Goal: Transaction & Acquisition: Purchase product/service

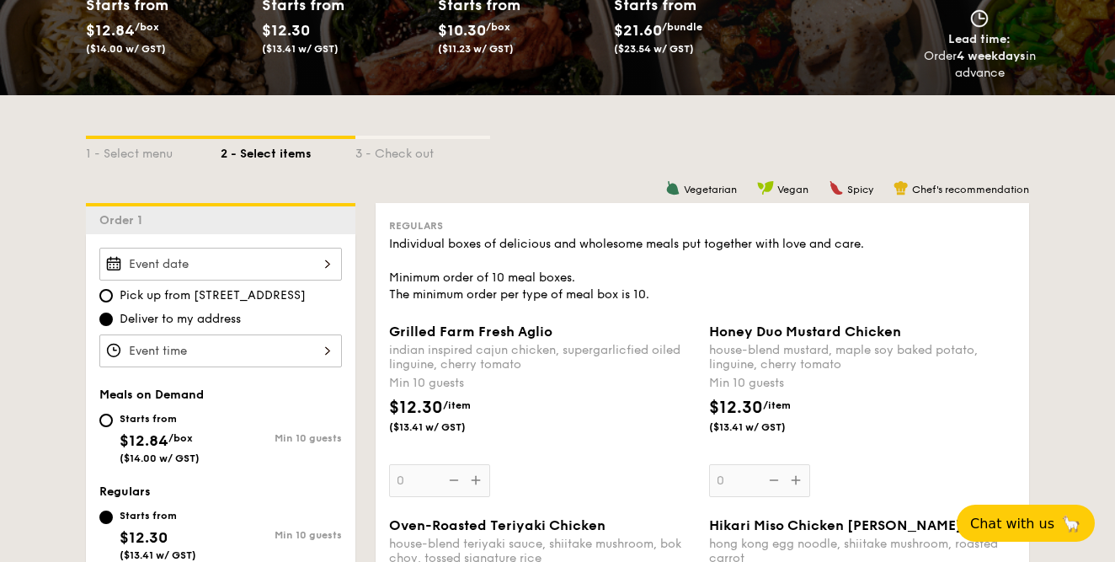
scroll to position [356, 0]
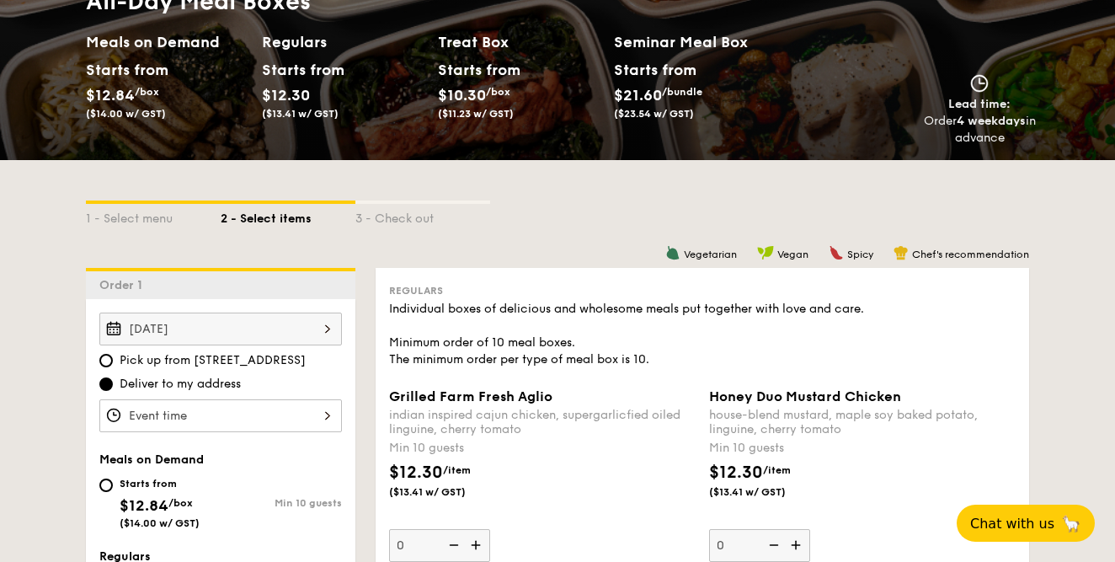
scroll to position [226, 0]
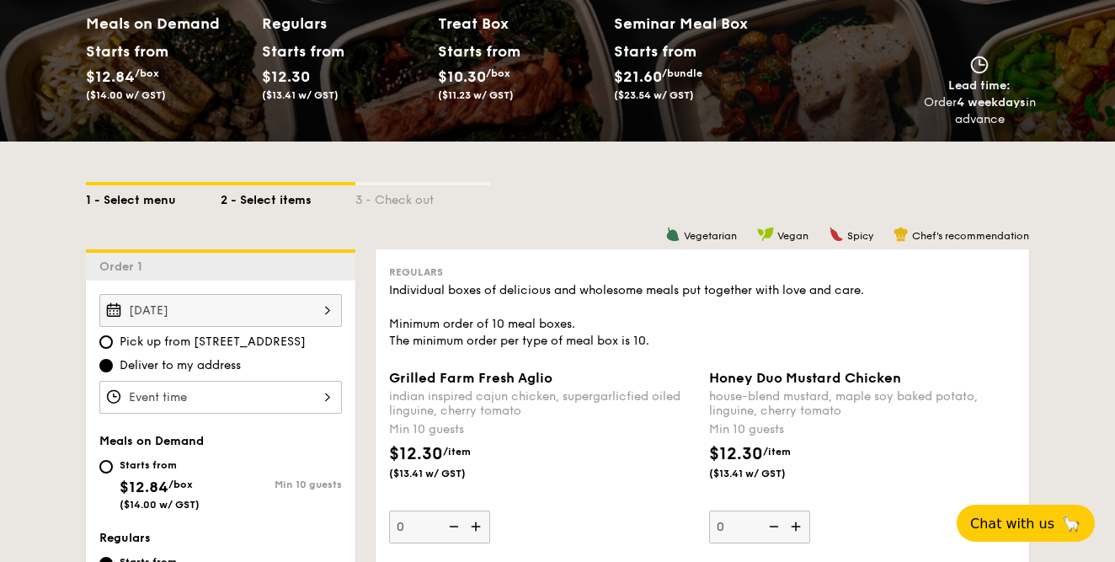
click at [152, 201] on div "1 - Select menu" at bounding box center [153, 197] width 135 height 24
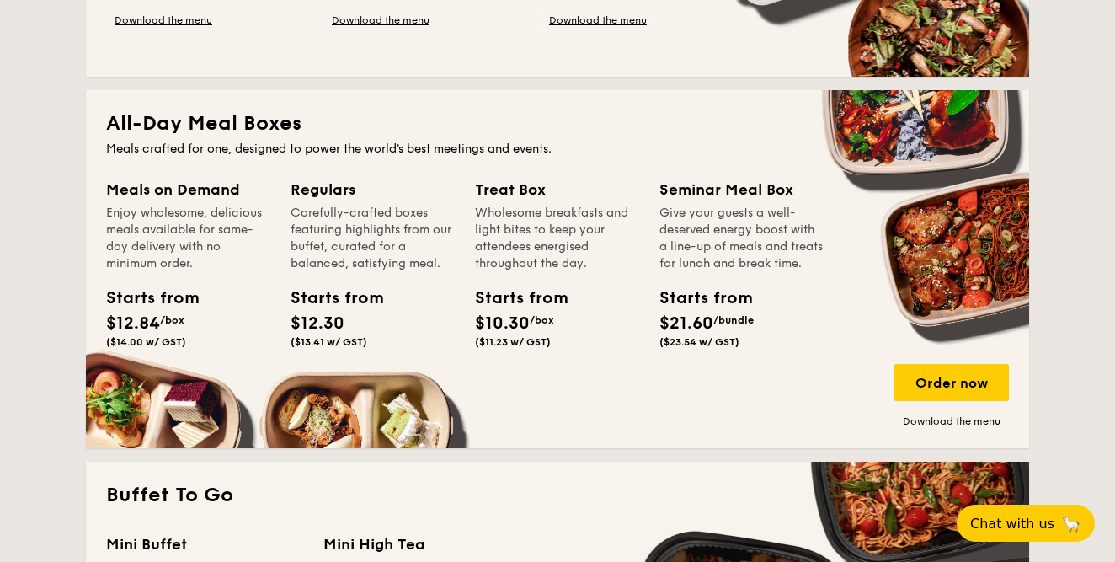
scroll to position [1047, 0]
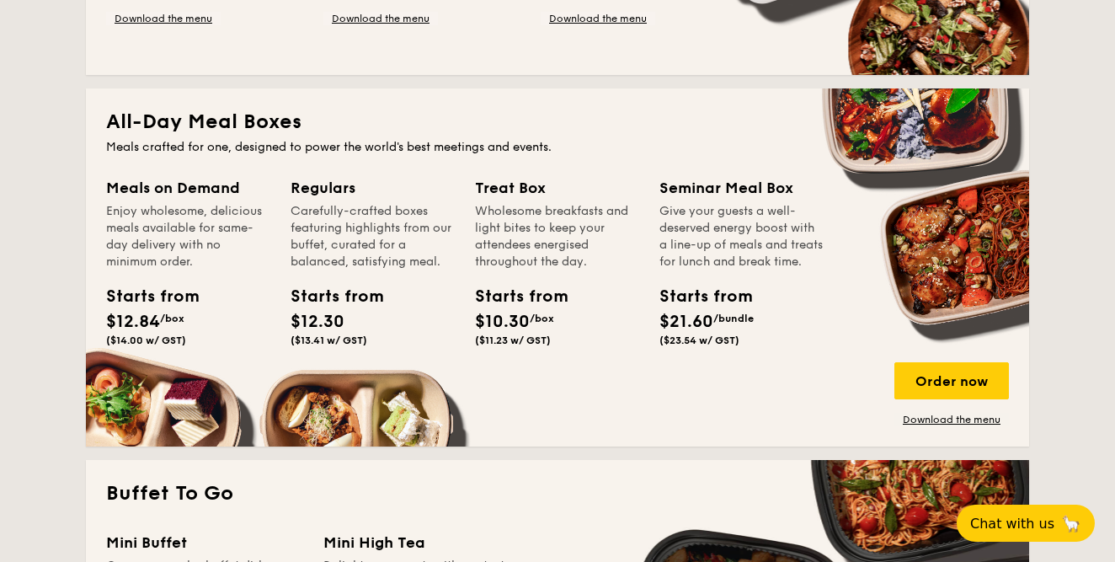
click at [409, 414] on div "Meals on Demand Enjoy wholesome, delicious meals available for same-day deliver…" at bounding box center [557, 301] width 903 height 250
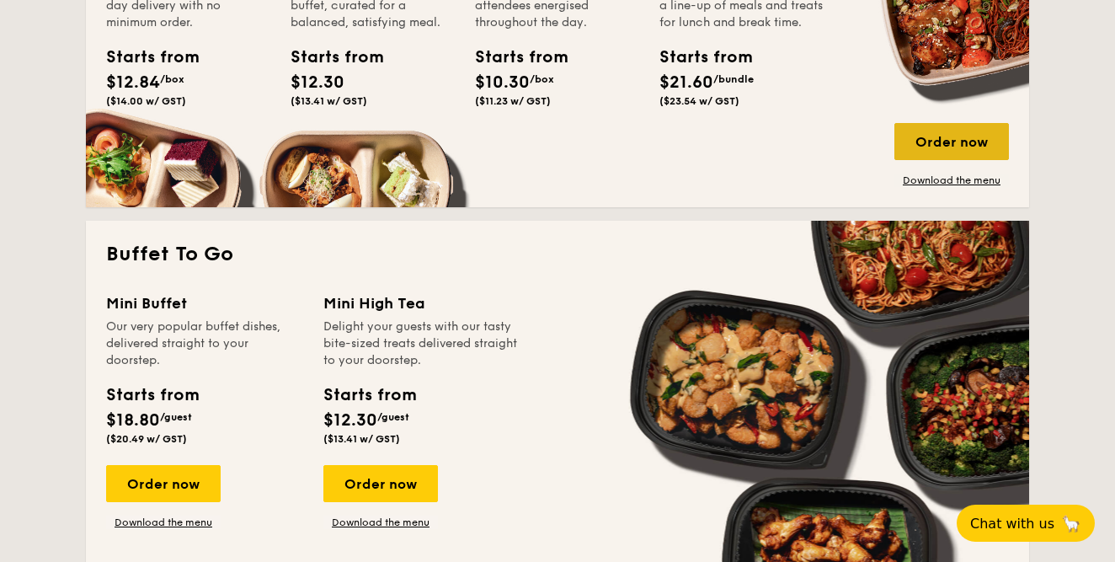
scroll to position [1298, 0]
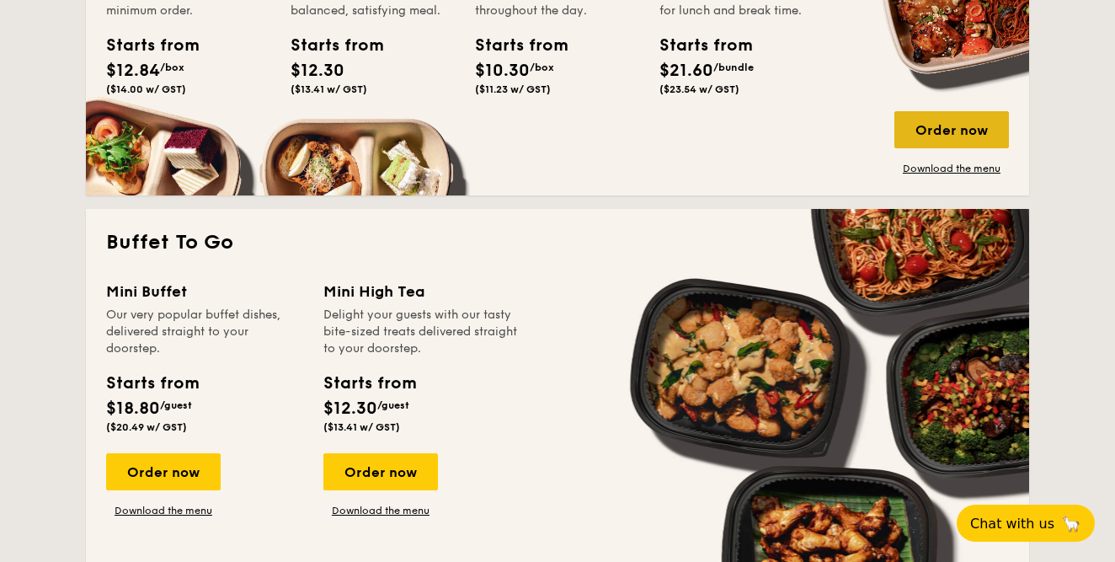
click at [924, 134] on div "Order now" at bounding box center [952, 129] width 115 height 37
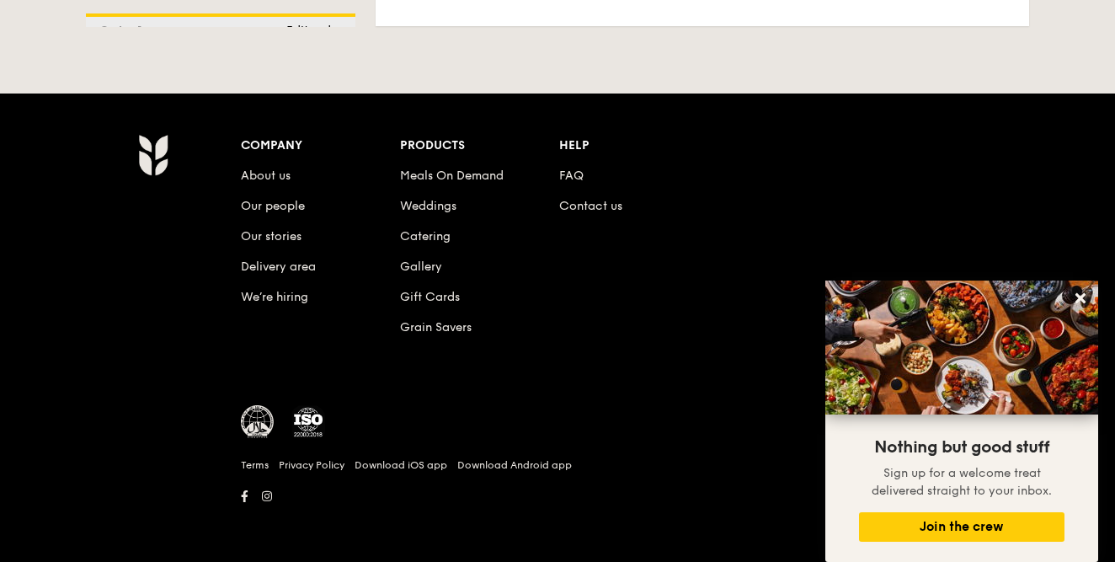
scroll to position [3670, 0]
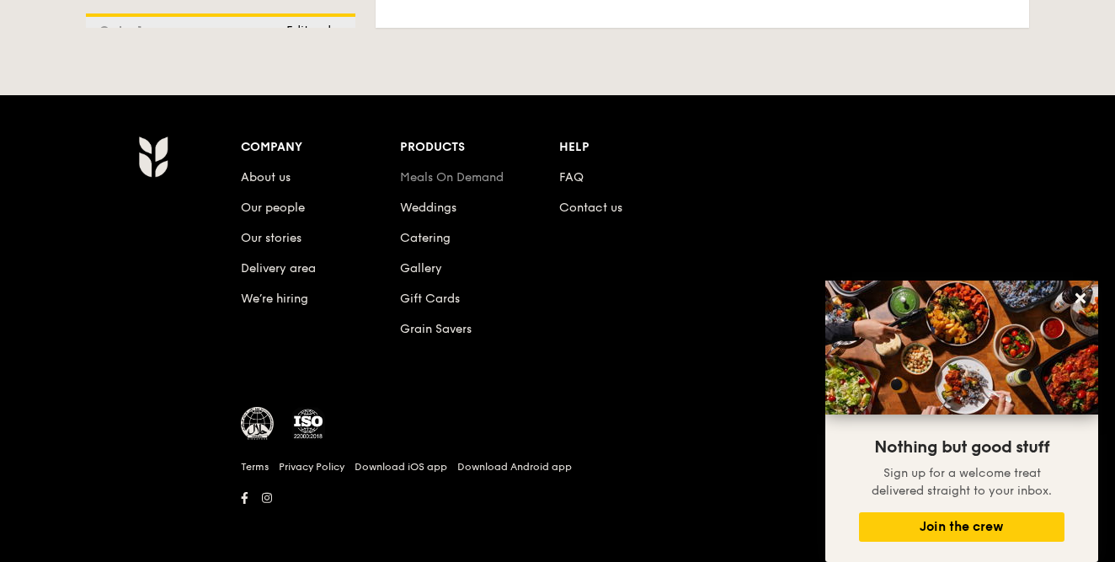
click at [423, 180] on link "Meals On Demand" at bounding box center [452, 177] width 104 height 14
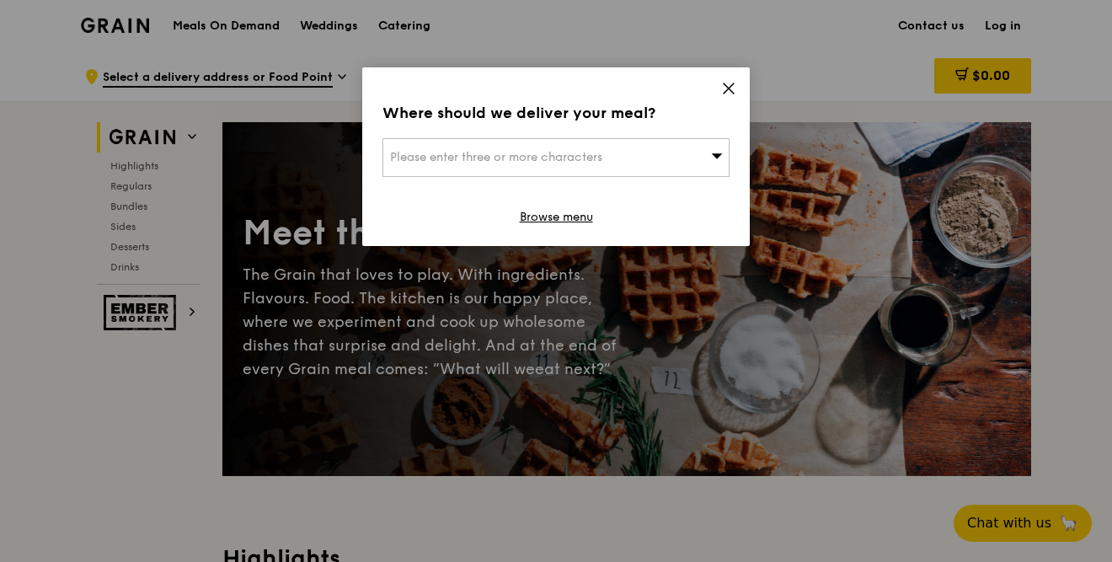
click at [636, 161] on div "Please enter three or more characters" at bounding box center [555, 157] width 347 height 39
click at [628, 156] on input "search" at bounding box center [555, 157] width 345 height 37
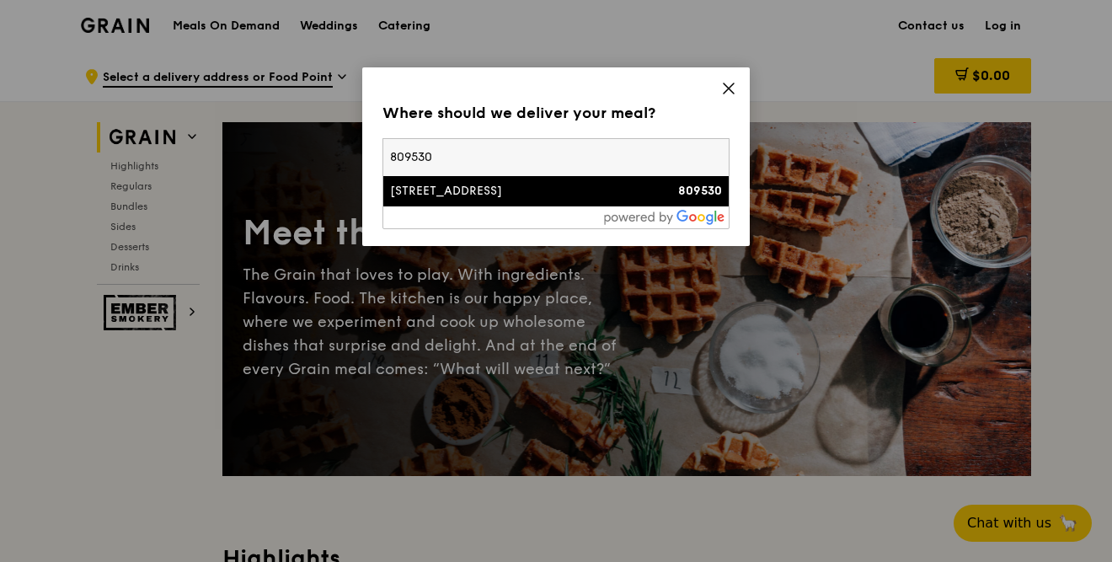
type input "809530"
click at [516, 198] on div "38 Dedap Place" at bounding box center [514, 191] width 249 height 17
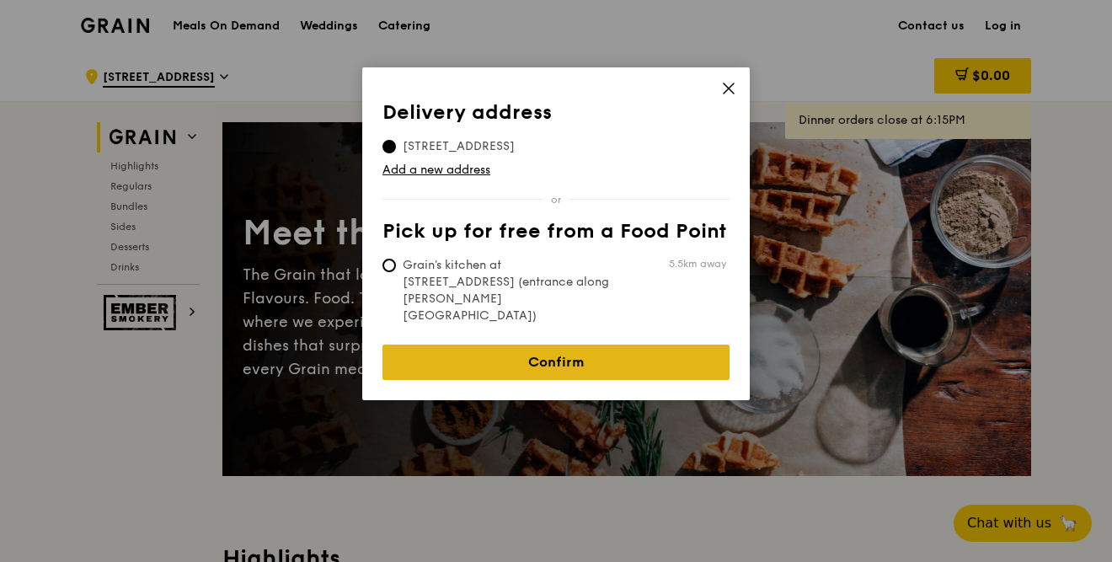
click at [595, 345] on link "Confirm" at bounding box center [555, 362] width 347 height 35
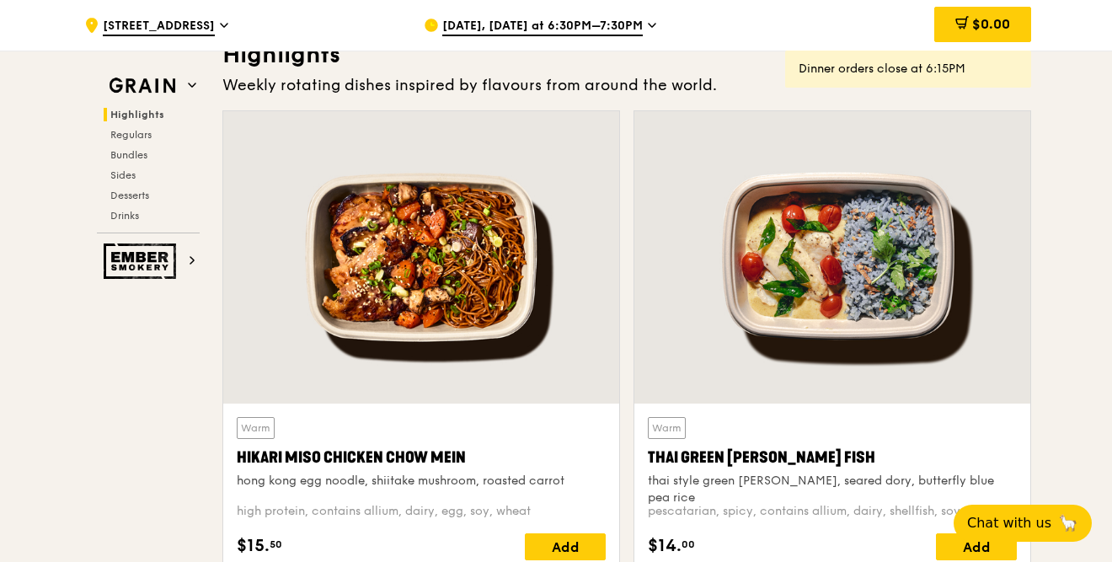
scroll to position [770, 0]
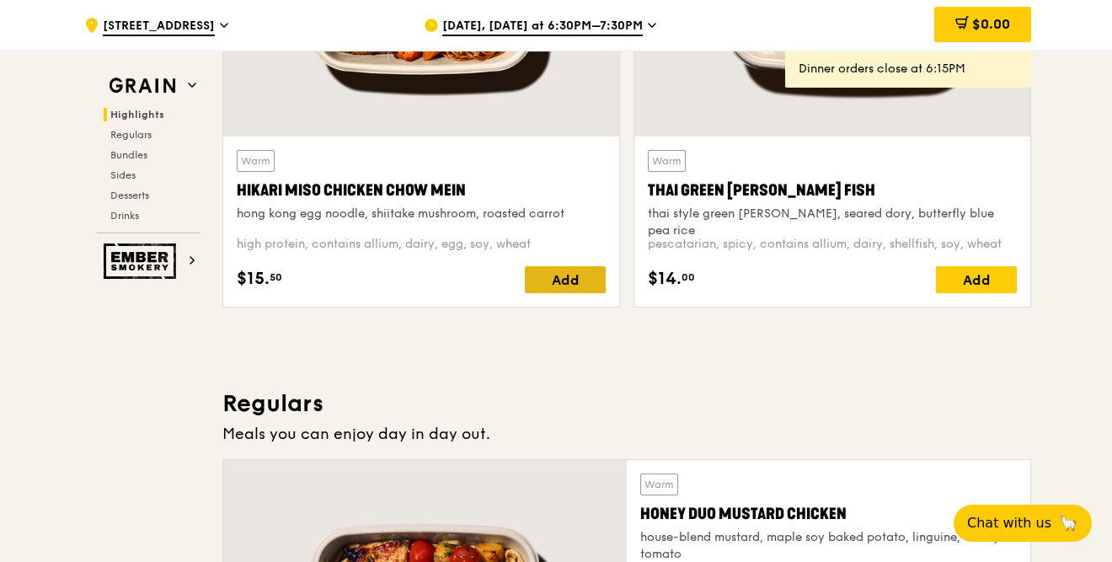
click at [567, 292] on div "Add" at bounding box center [565, 279] width 81 height 27
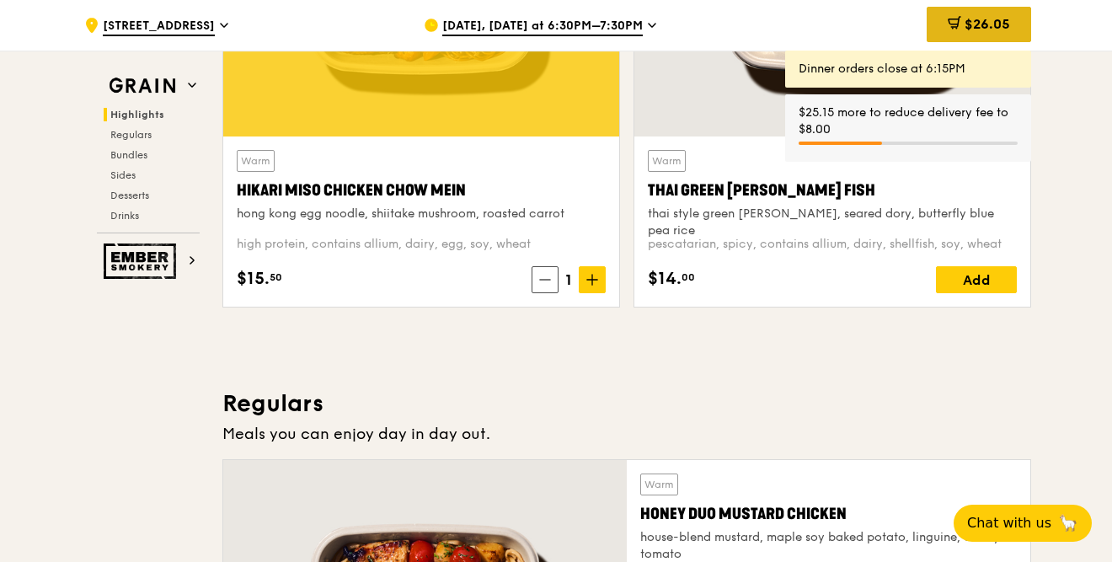
click at [965, 21] on span "$26.05" at bounding box center [987, 24] width 45 height 16
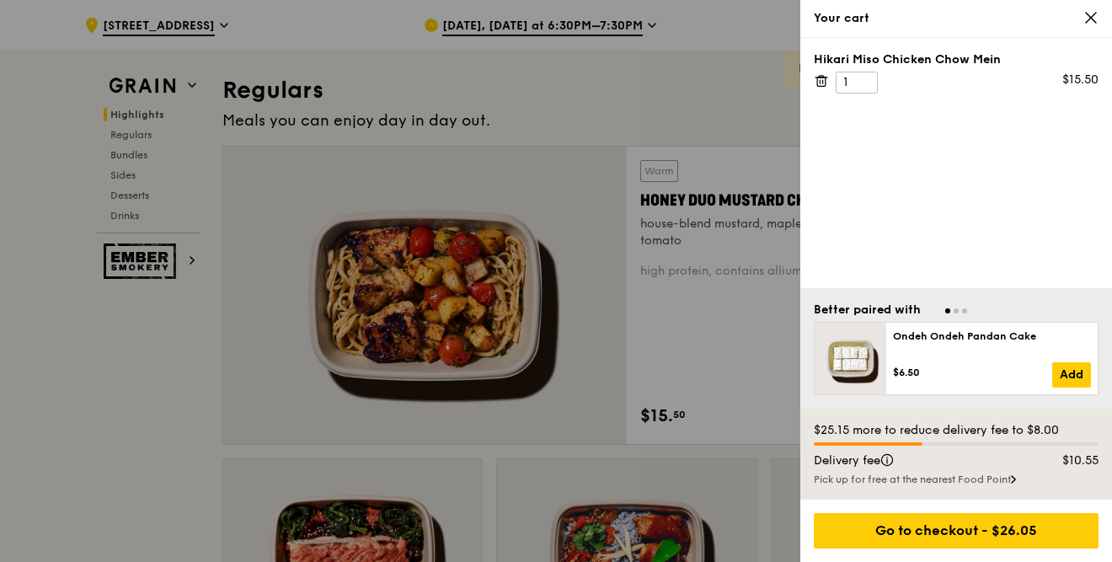
scroll to position [1083, 0]
click at [864, 79] on input "2" at bounding box center [857, 83] width 42 height 22
click at [864, 79] on input "3" at bounding box center [857, 83] width 42 height 22
click at [864, 79] on input "4" at bounding box center [857, 83] width 42 height 22
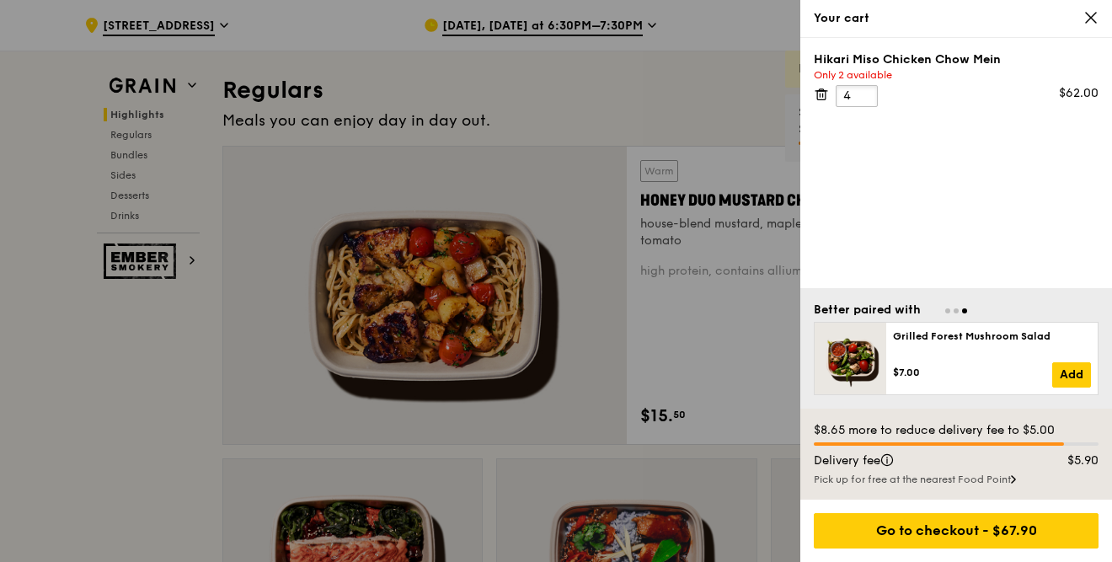
click at [864, 85] on input "4" at bounding box center [857, 96] width 42 height 22
click at [867, 92] on input "5" at bounding box center [857, 96] width 42 height 22
type input "6"
click at [867, 92] on input "6" at bounding box center [857, 96] width 42 height 22
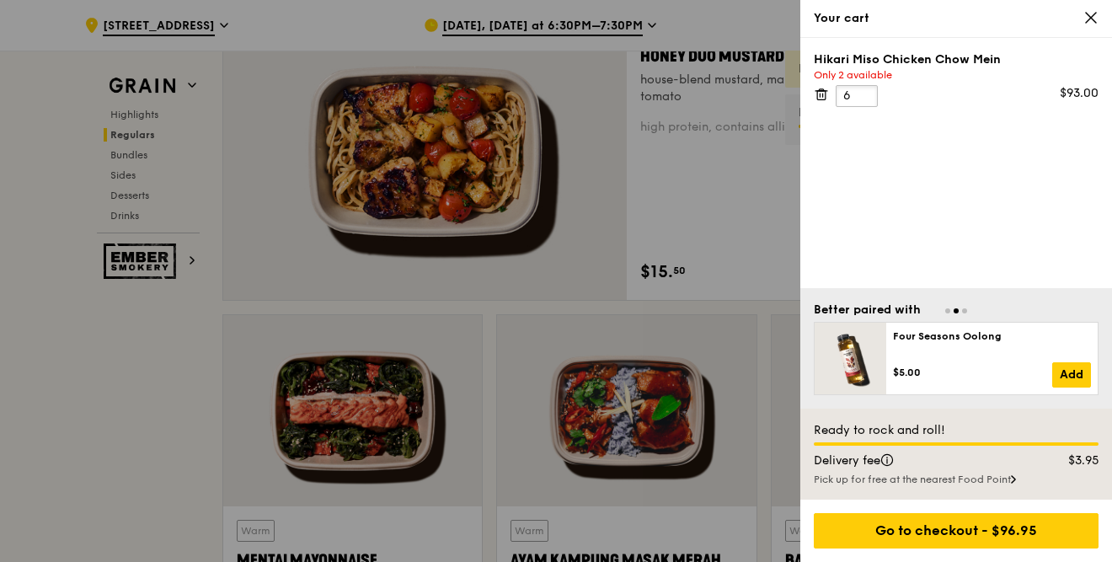
scroll to position [1240, 0]
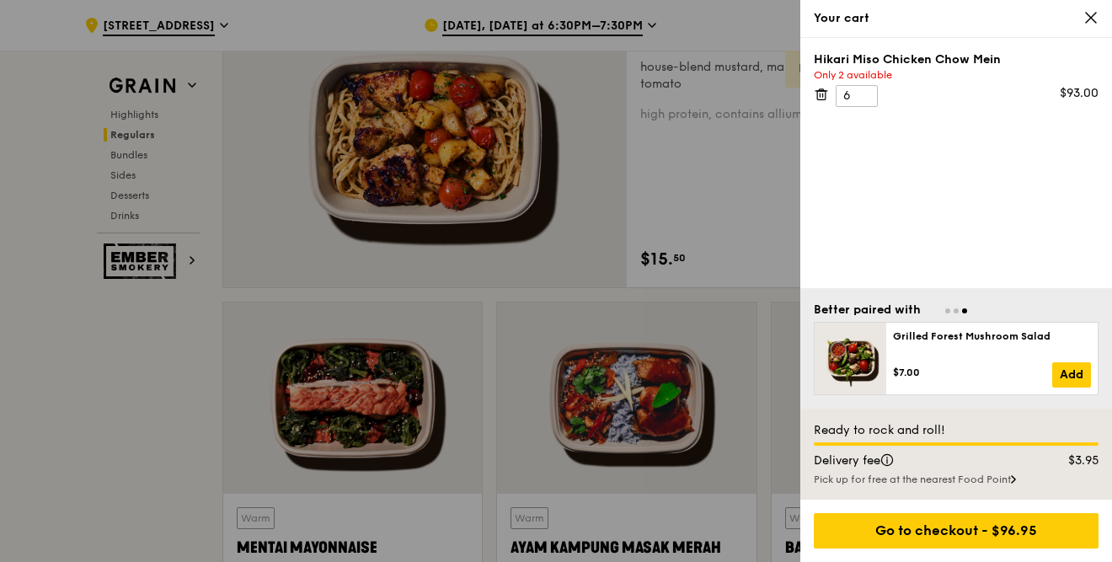
click at [1093, 20] on icon at bounding box center [1091, 18] width 10 height 10
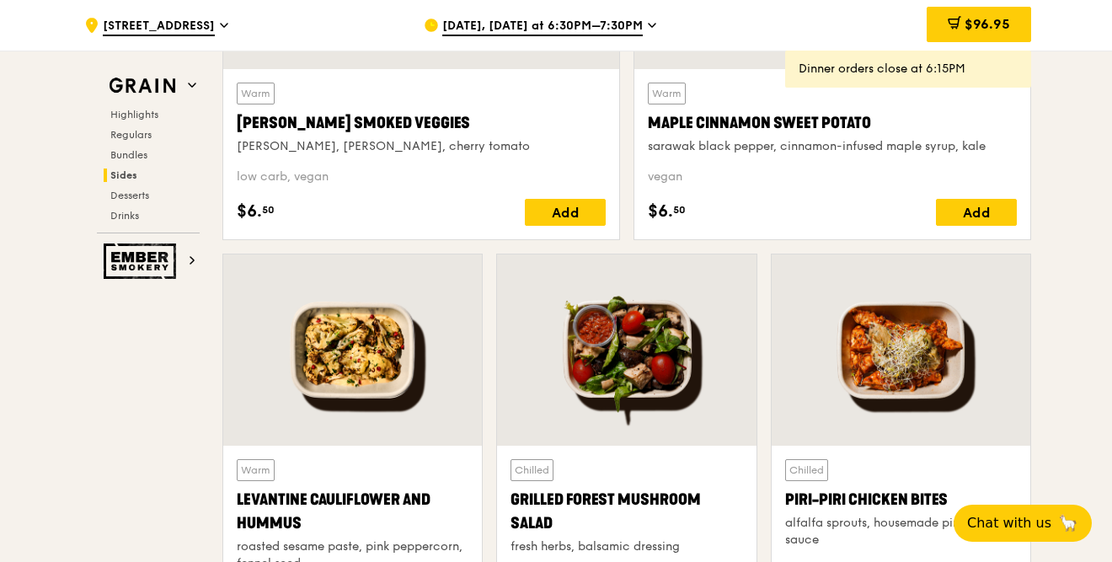
scroll to position [4035, 0]
